Goal: Task Accomplishment & Management: Complete application form

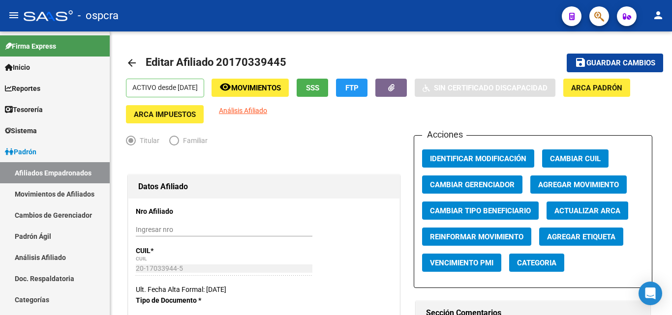
click at [604, 14] on button "button" at bounding box center [600, 16] width 20 height 20
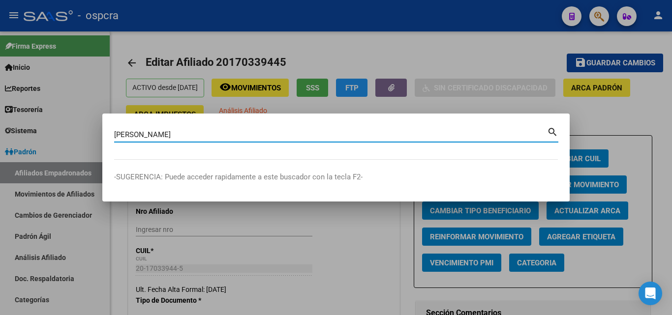
type input "[PERSON_NAME]"
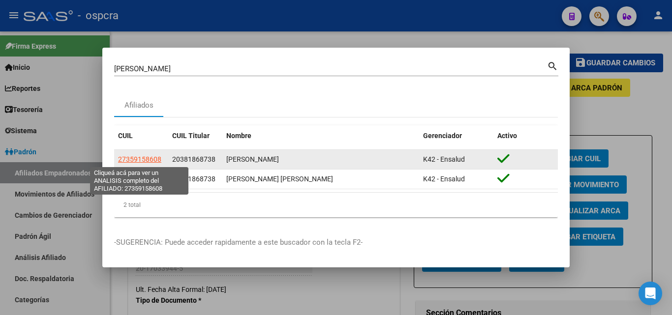
click at [148, 157] on span "27359158608" at bounding box center [139, 160] width 43 height 8
type textarea "27359158608"
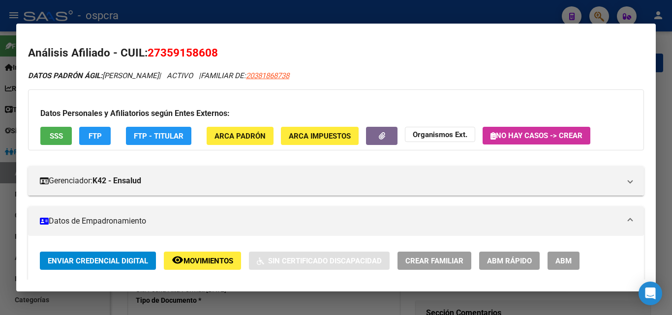
click at [564, 257] on span "ABM" at bounding box center [564, 261] width 16 height 9
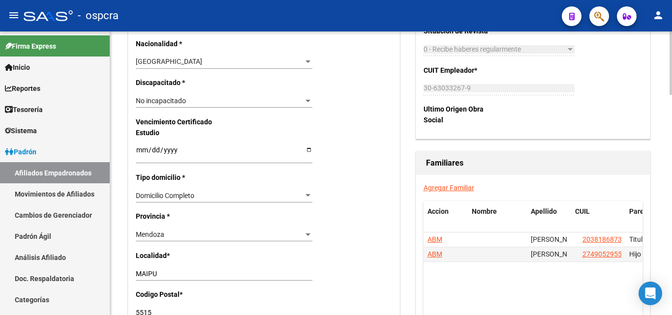
scroll to position [591, 0]
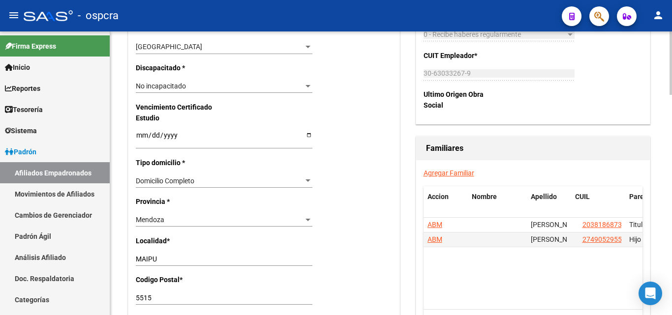
click at [452, 175] on link "Agregar Familiar" at bounding box center [449, 173] width 51 height 8
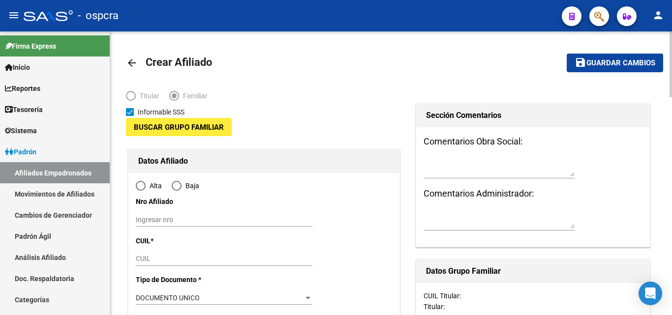
type input "30-63033267-9"
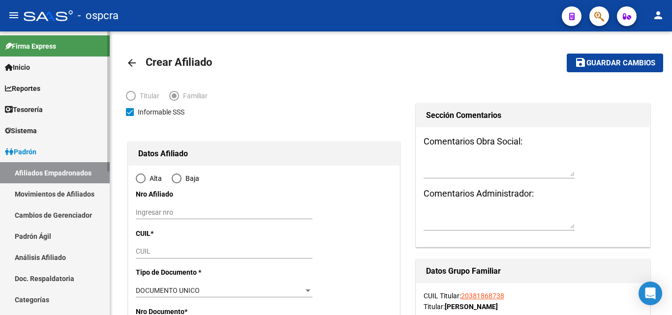
type input "SAN [PERSON_NAME]"
type input "5587"
type input "RUTA PROVINCIAL 50 0"
radio input "true"
type input "30-63033267-9"
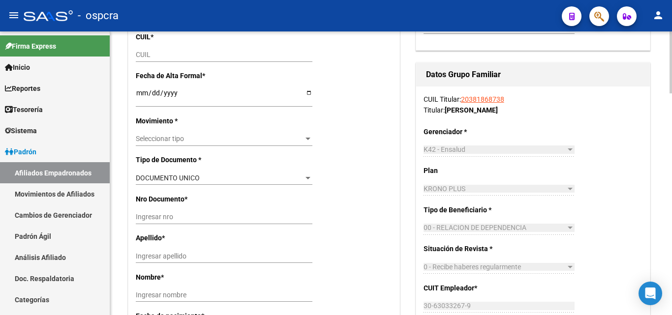
scroll to position [148, 0]
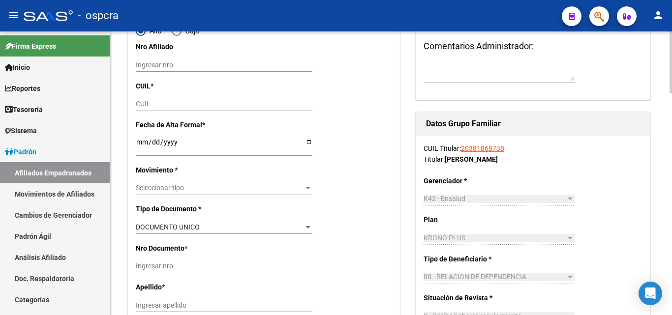
click at [145, 99] on div "CUIL" at bounding box center [224, 104] width 177 height 14
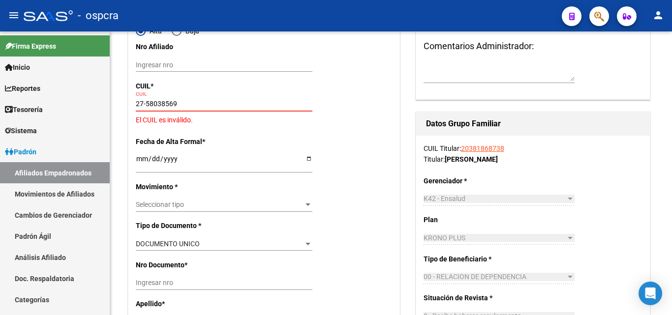
type input "27-58038569-4"
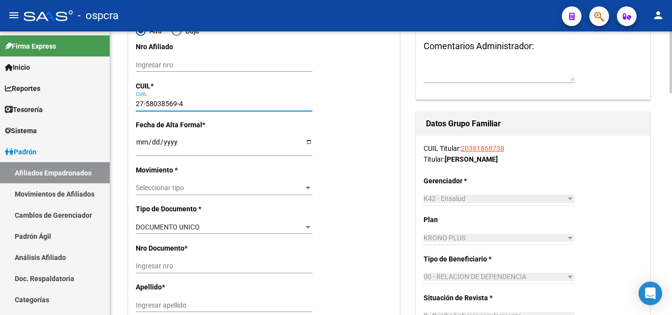
type input "58038569"
type input "[PERSON_NAME]"
type input "[DATE]"
type input "[PERSON_NAME]"
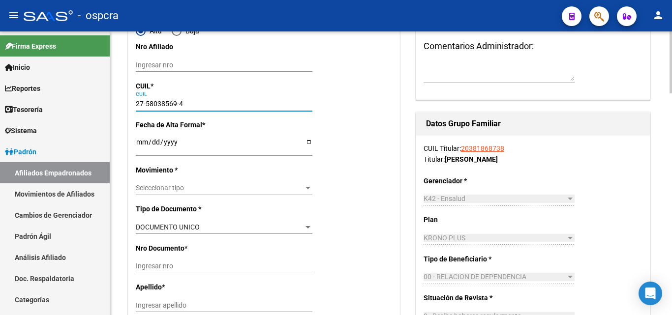
type input "5730"
type input "[PERSON_NAME]"
type input "507"
type input "27-58038569-4"
click at [310, 143] on input "Ingresar fecha" at bounding box center [224, 145] width 177 height 15
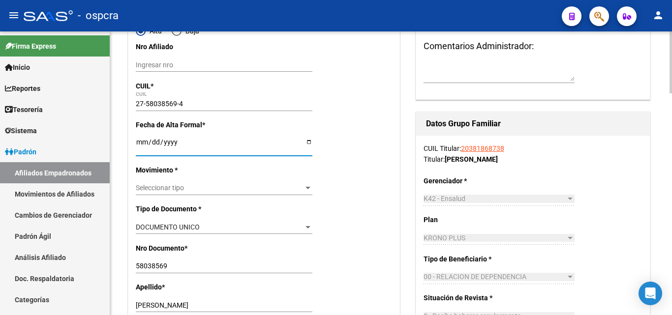
type input "[DATE]"
click at [307, 190] on div at bounding box center [308, 189] width 9 height 8
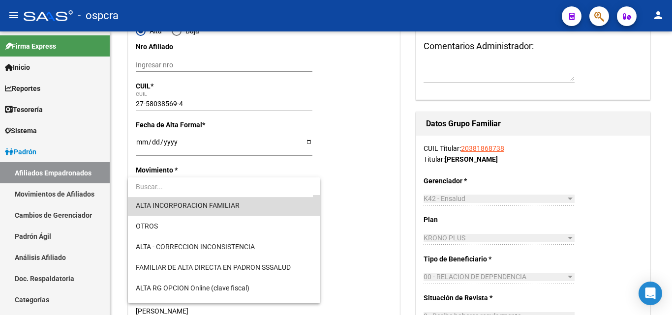
click at [247, 208] on span "ALTA INCORPORACION FAMILIAR" at bounding box center [224, 205] width 177 height 21
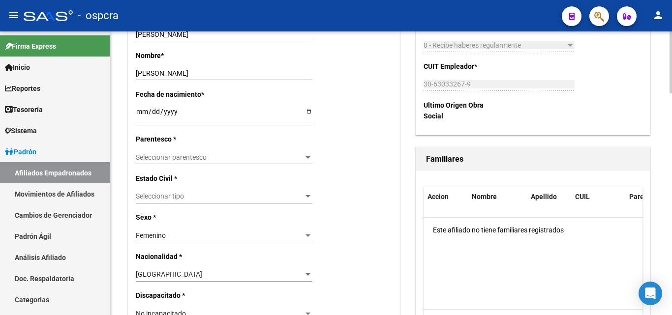
scroll to position [443, 0]
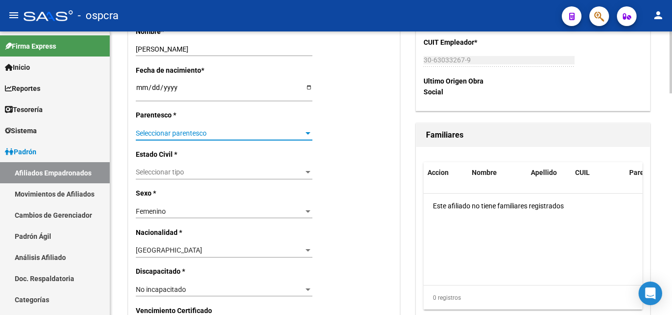
click at [299, 134] on span "Seleccionar parentesco" at bounding box center [220, 133] width 168 height 8
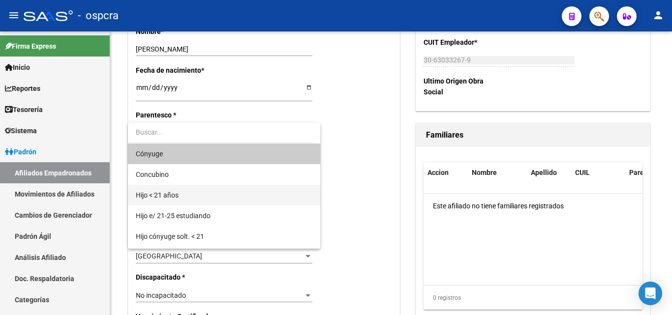
click at [189, 195] on span "Hijo < 21 años" at bounding box center [224, 195] width 177 height 21
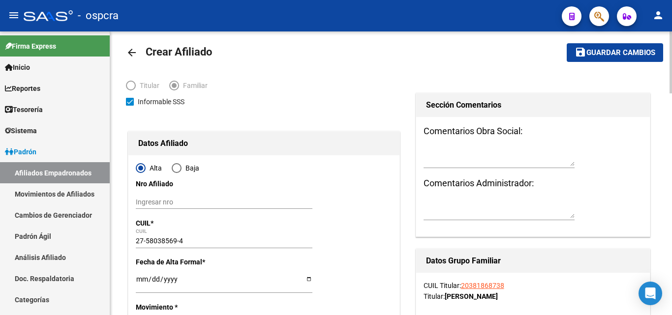
scroll to position [0, 0]
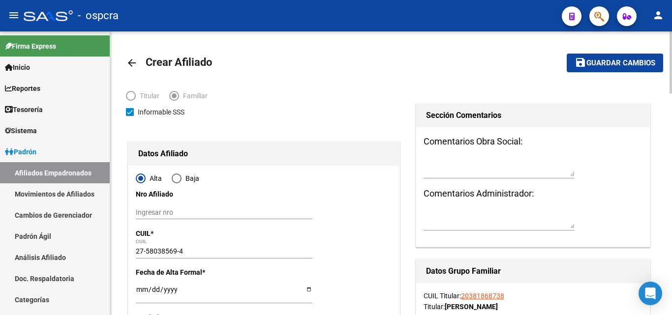
click at [625, 63] on span "Guardar cambios" at bounding box center [621, 63] width 69 height 9
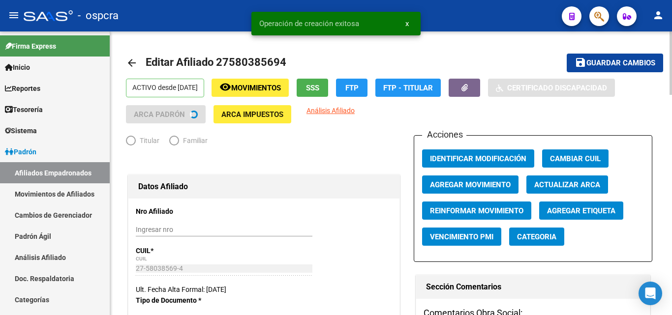
radio input "true"
type input "30-63033267-9"
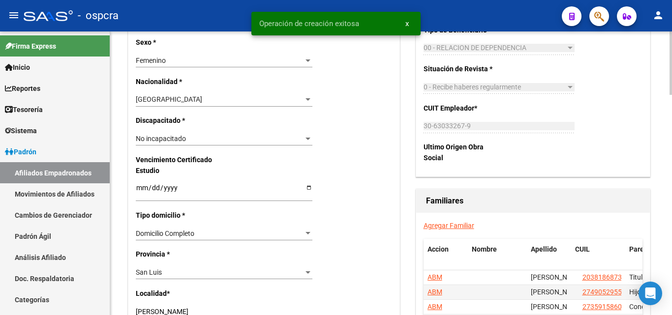
scroll to position [640, 0]
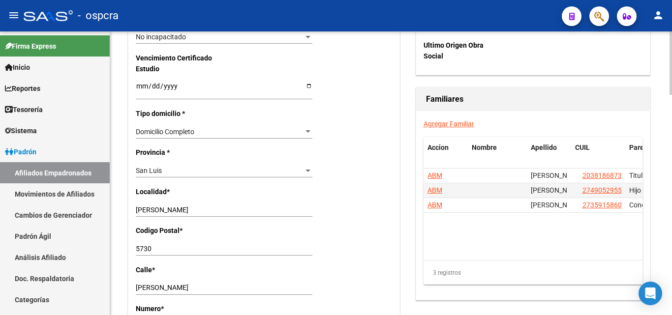
click at [398, 256] on div "Nro Afiliado Ingresar nro CUIL * 27-58038569-4 CUIL ARCA Padrón Ult. Fecha Alta…" at bounding box center [263, 72] width 271 height 1026
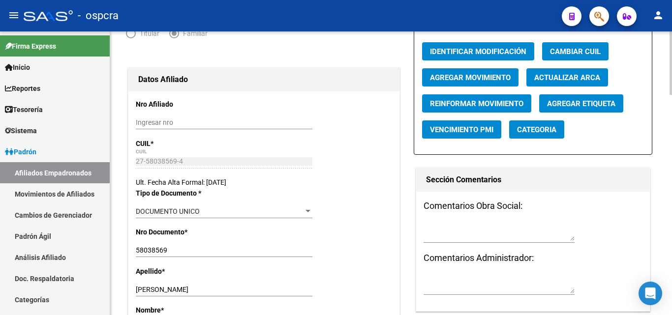
scroll to position [0, 0]
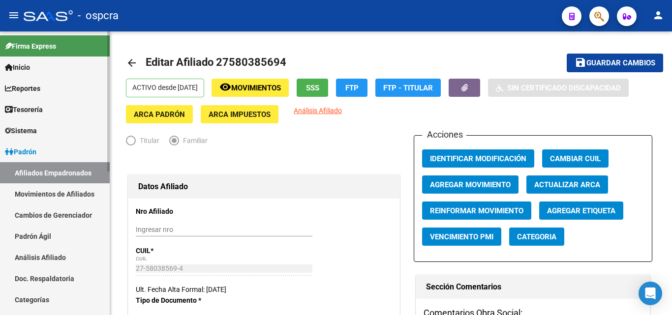
click at [49, 175] on link "Afiliados Empadronados" at bounding box center [55, 172] width 110 height 21
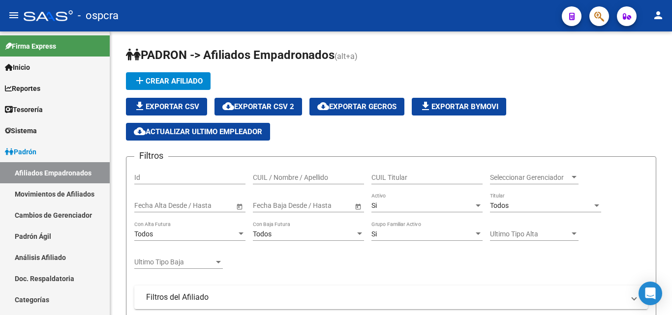
click at [598, 17] on icon "button" at bounding box center [600, 16] width 10 height 11
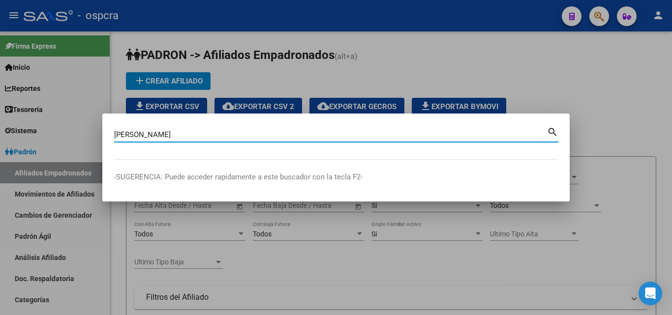
type input "[PERSON_NAME]"
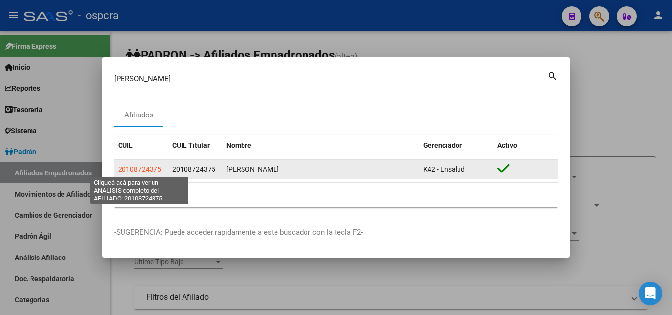
click at [143, 165] on span "20108724375" at bounding box center [139, 169] width 43 height 8
type textarea "20108724375"
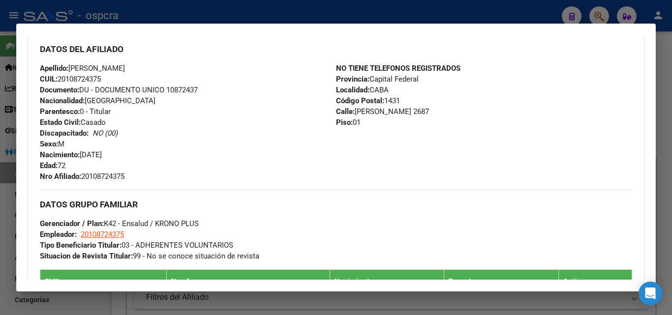
scroll to position [308, 0]
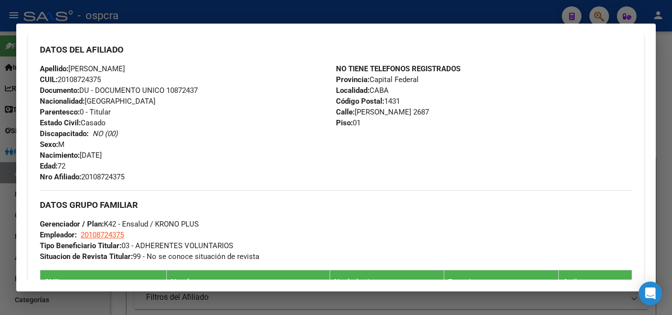
click at [1, 226] on div at bounding box center [336, 157] width 672 height 315
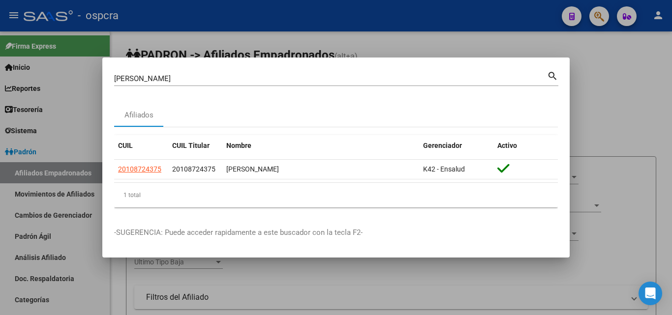
click at [0, 227] on div at bounding box center [336, 157] width 672 height 315
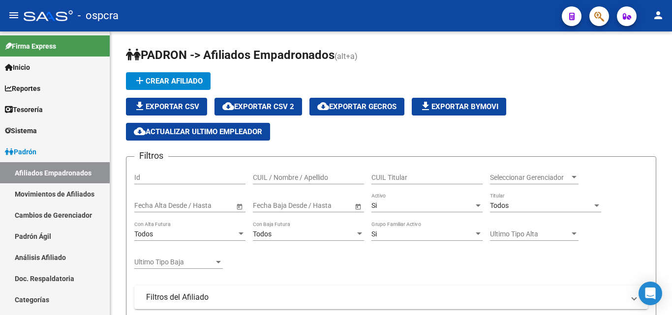
click at [606, 14] on button "button" at bounding box center [600, 16] width 20 height 20
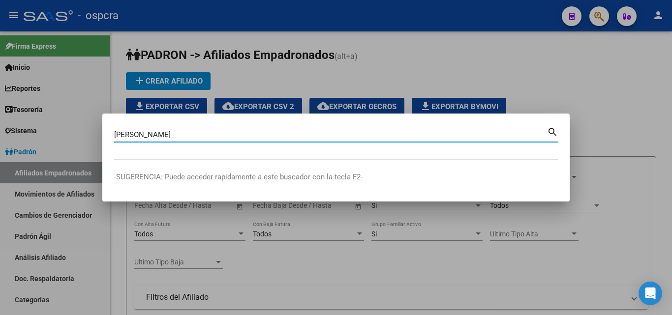
type input "[PERSON_NAME]"
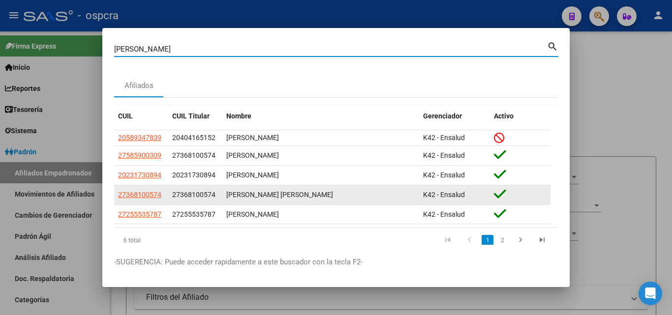
scroll to position [25, 0]
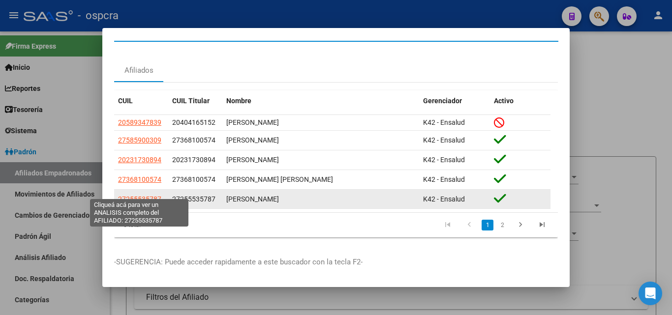
click at [157, 190] on datatable-body-cell "27255535787" at bounding box center [141, 199] width 54 height 19
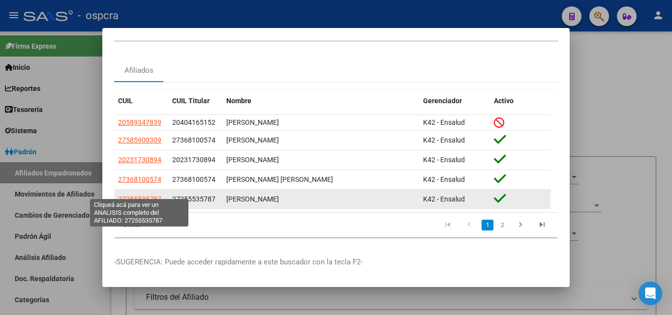
click at [150, 195] on span "27255535787" at bounding box center [139, 199] width 43 height 8
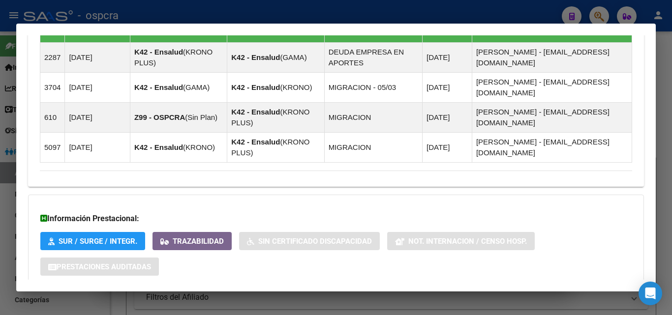
scroll to position [648, 0]
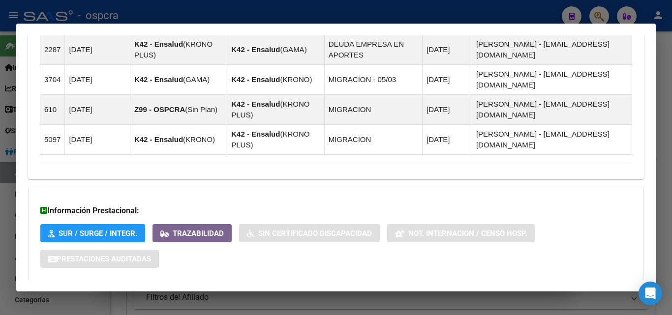
click at [173, 288] on mat-expansion-panel-header "Aportes y Contribuciones del Afiliado: 27255535787" at bounding box center [336, 300] width 616 height 24
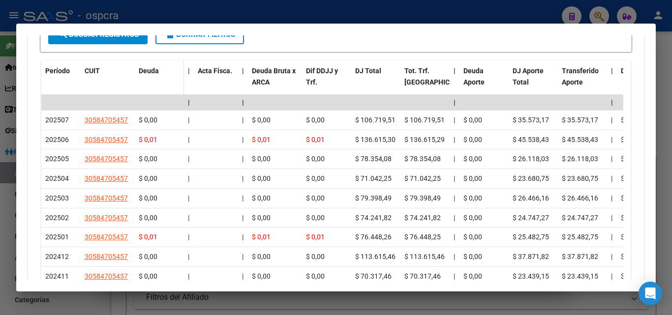
scroll to position [1084, 0]
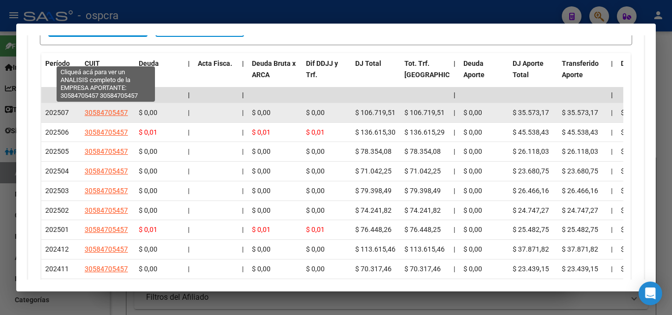
click at [117, 109] on span "30584705457" at bounding box center [106, 113] width 43 height 8
type textarea "30584705457"
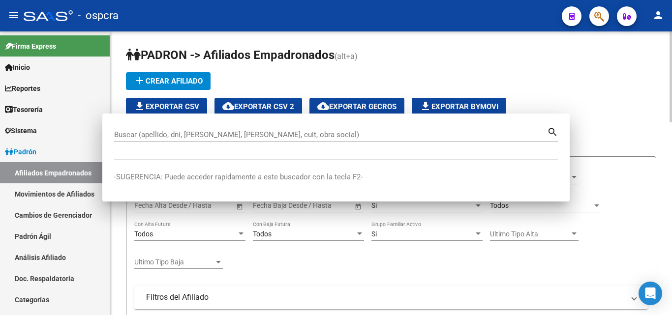
scroll to position [0, 0]
